Goal: Complete application form

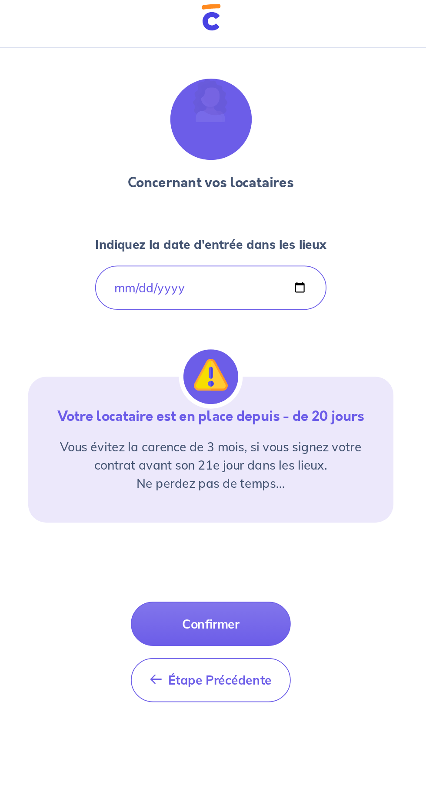
click at [240, 359] on button "Confirmer" at bounding box center [212, 363] width 91 height 25
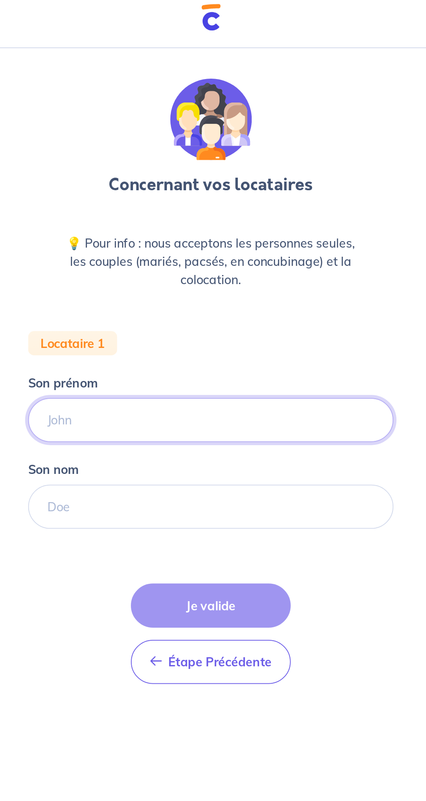
click at [254, 252] on input "Son prénom" at bounding box center [213, 247] width 209 height 25
type input "Aurélien"
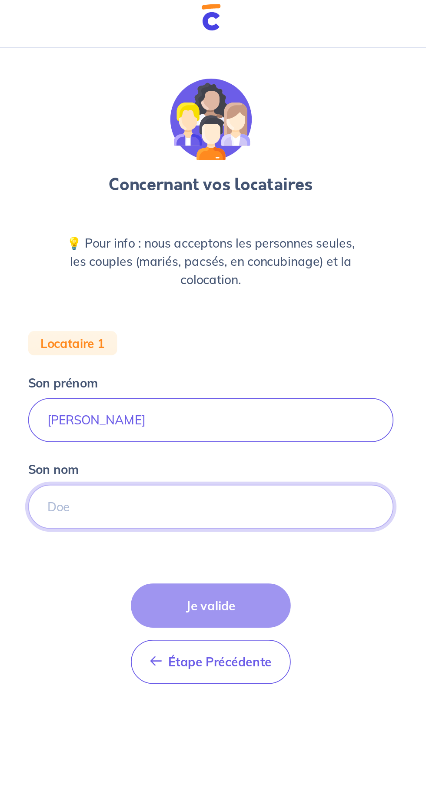
click at [235, 292] on input "Son nom" at bounding box center [213, 296] width 209 height 25
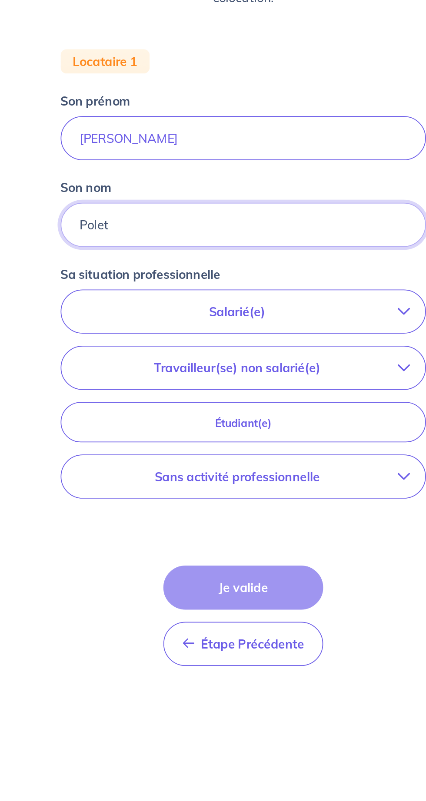
type input "Polet"
